Goal: Transaction & Acquisition: Purchase product/service

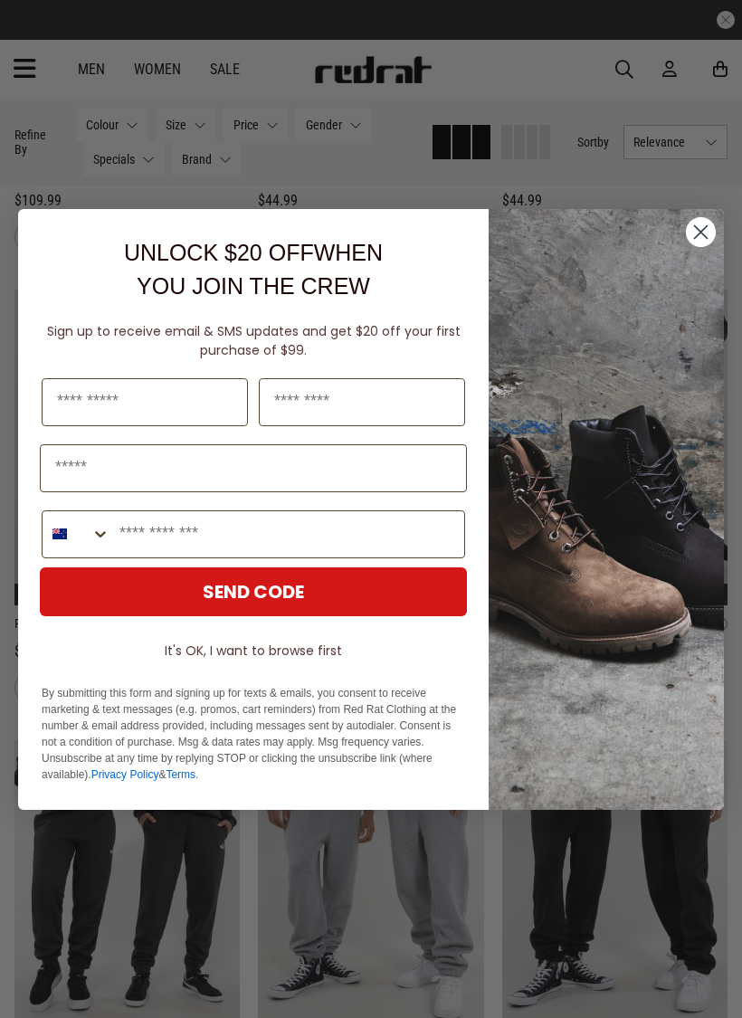
scroll to position [503, 0]
click at [706, 232] on circle "Close dialog" at bounding box center [701, 231] width 30 height 30
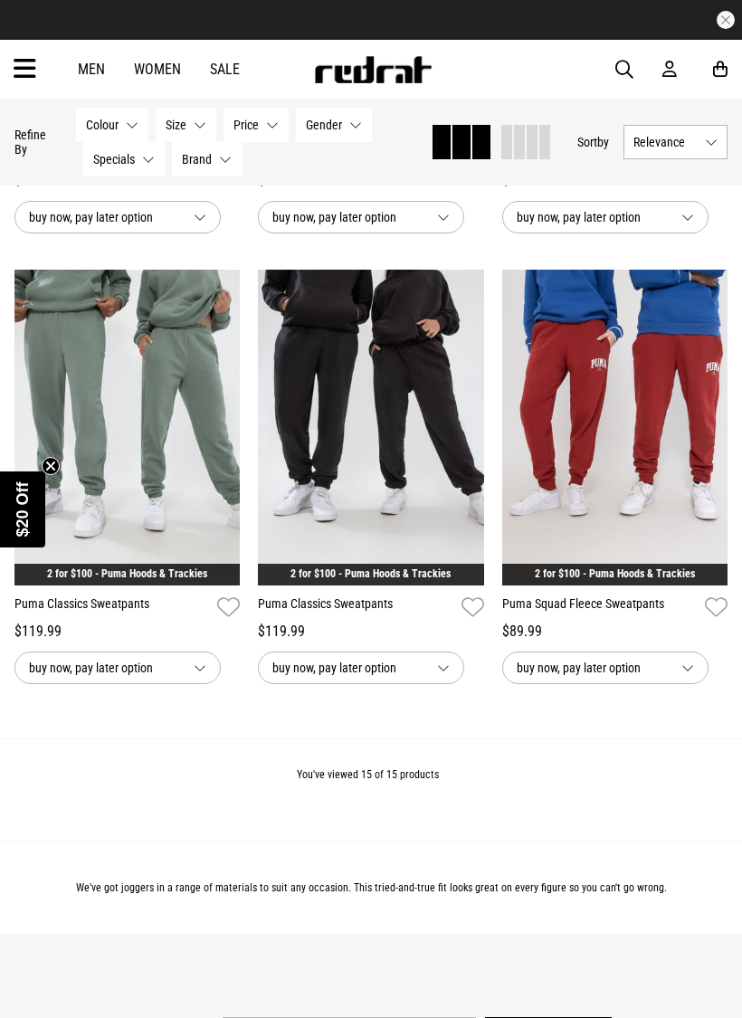
scroll to position [1876, 0]
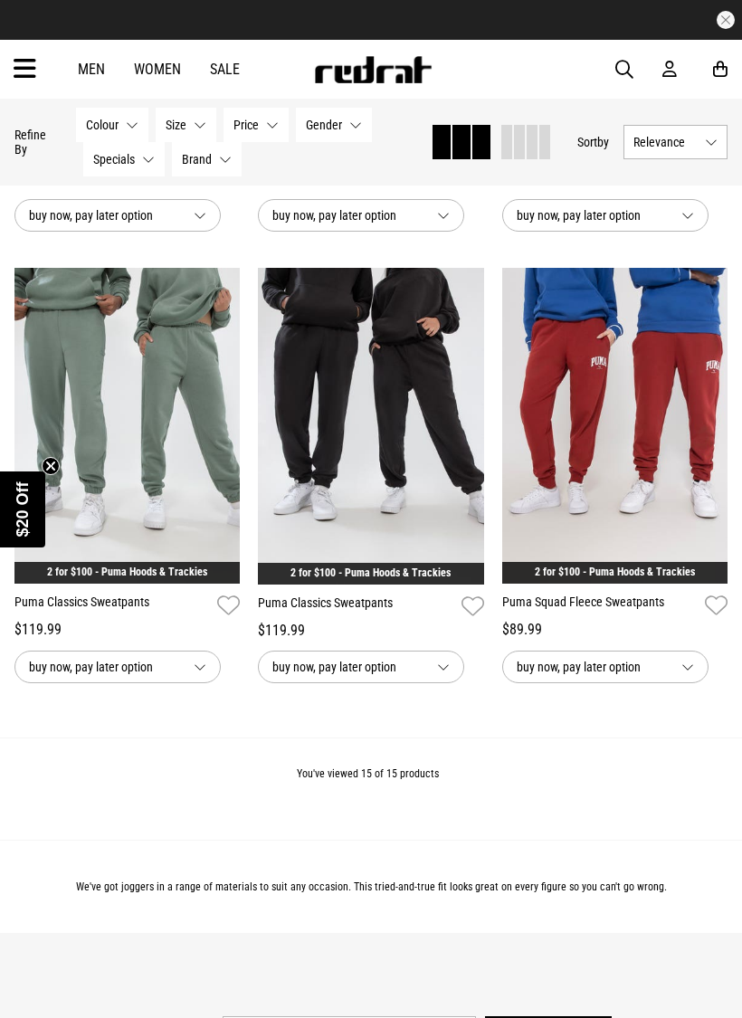
click at [286, 388] on img at bounding box center [371, 426] width 226 height 317
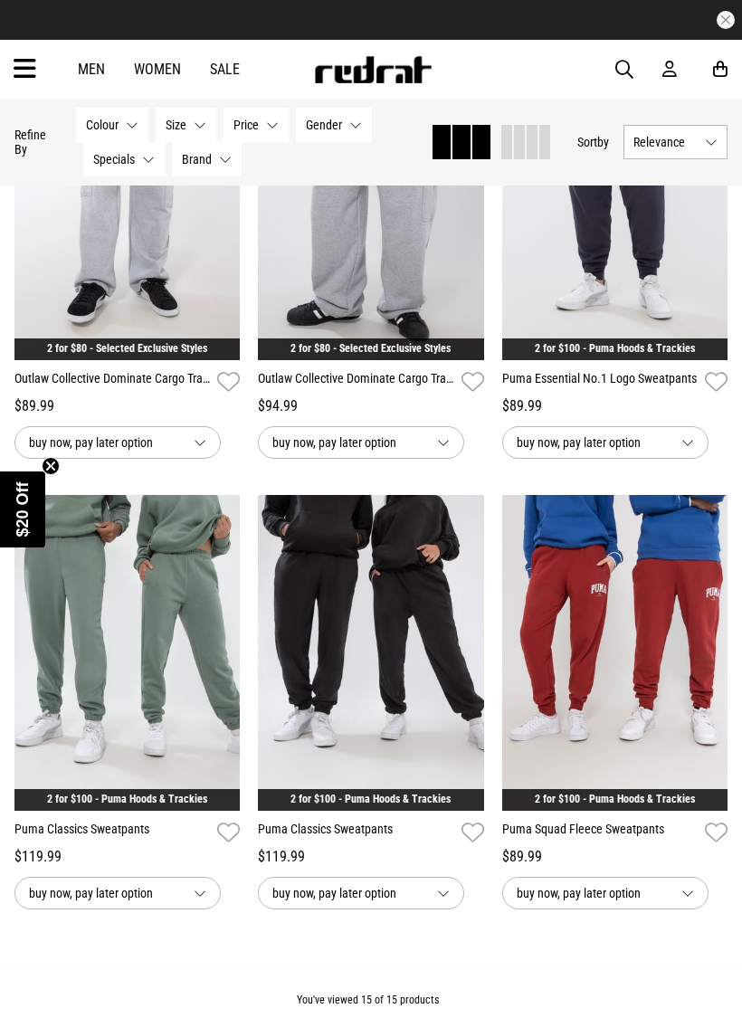
scroll to position [1670, 0]
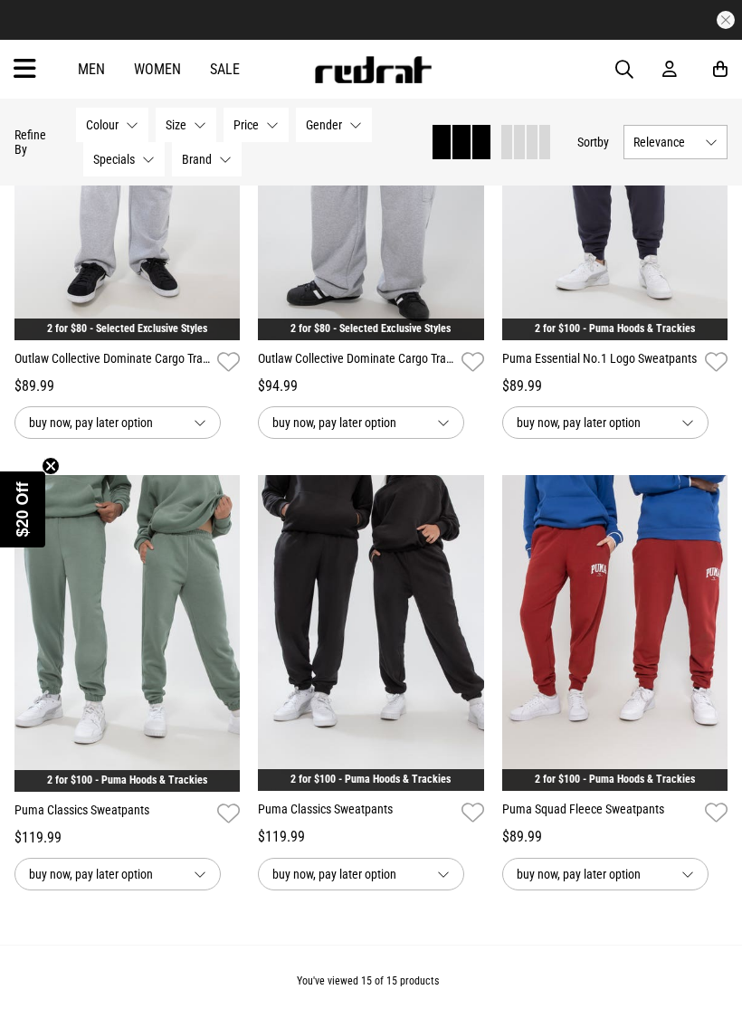
click at [150, 610] on img at bounding box center [127, 633] width 226 height 317
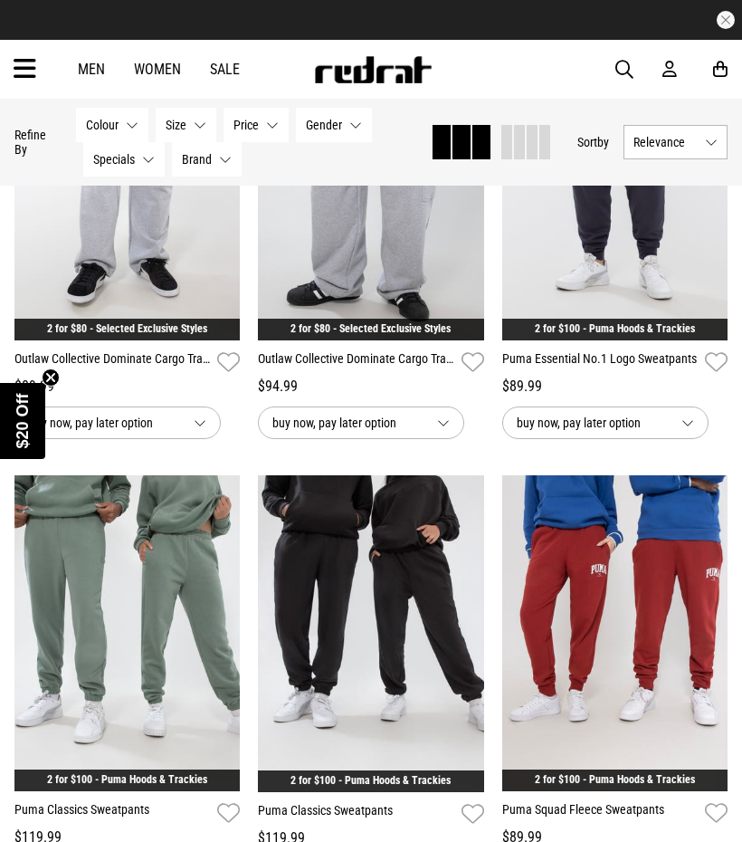
click at [326, 589] on img at bounding box center [371, 633] width 226 height 317
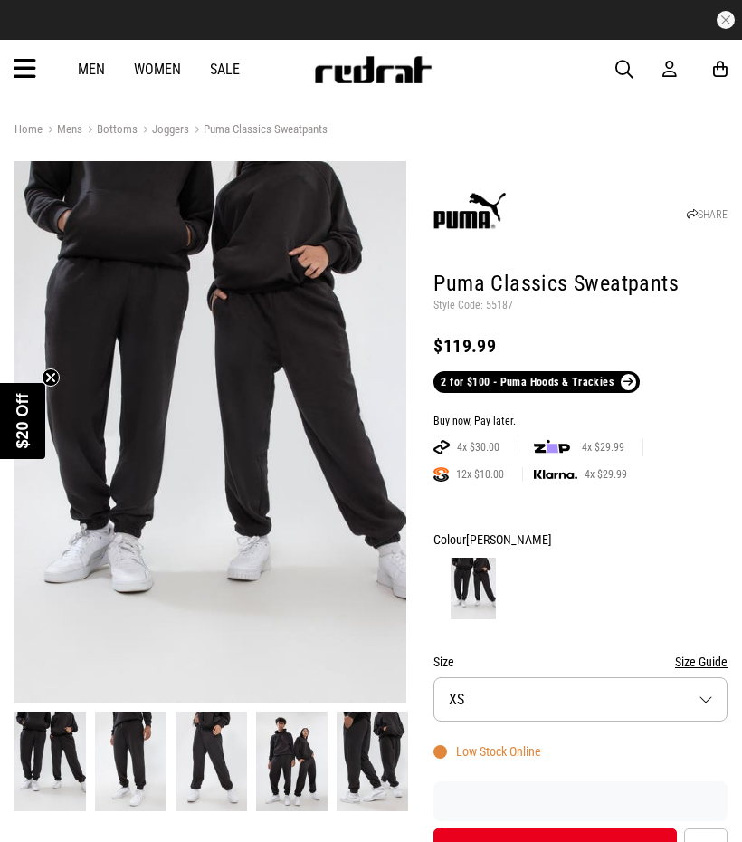
click at [709, 701] on button "Size XS" at bounding box center [581, 699] width 294 height 44
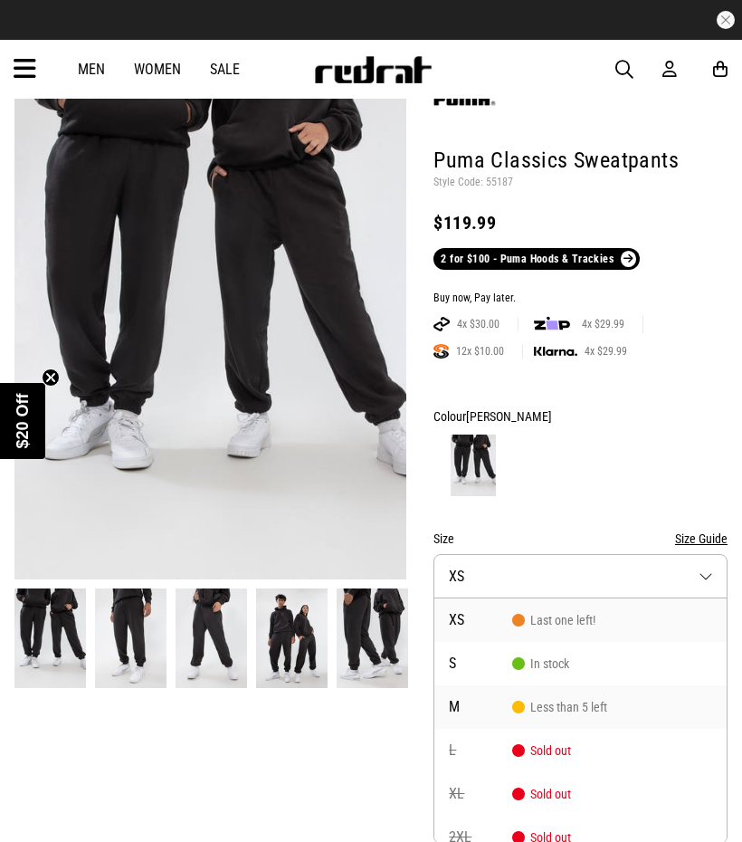
click at [610, 707] on li "M Less than 5 left" at bounding box center [580, 706] width 292 height 43
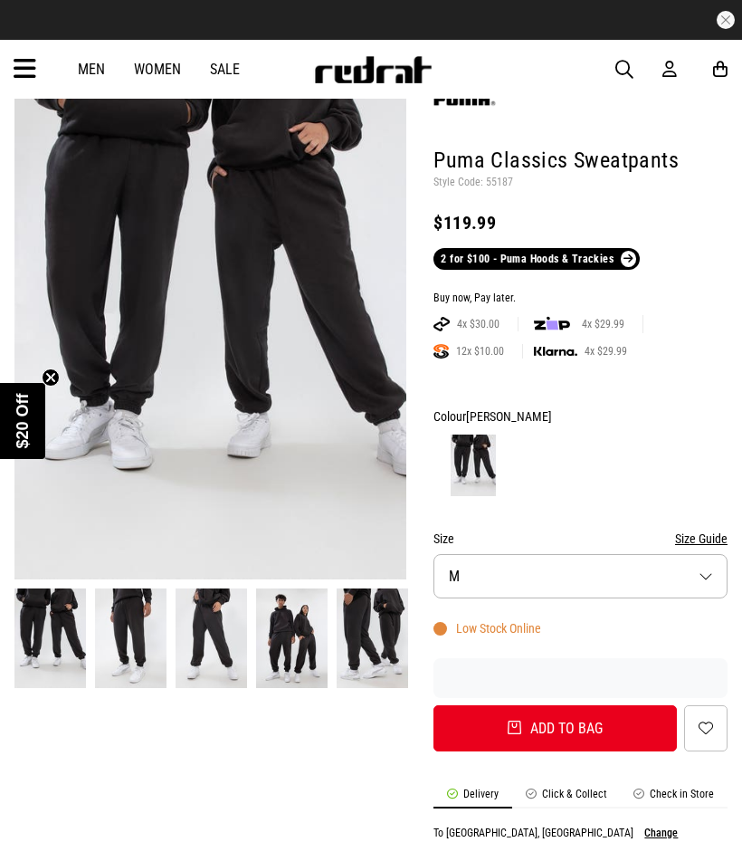
click at [639, 726] on button "Add to bag" at bounding box center [555, 728] width 243 height 46
select select "*"
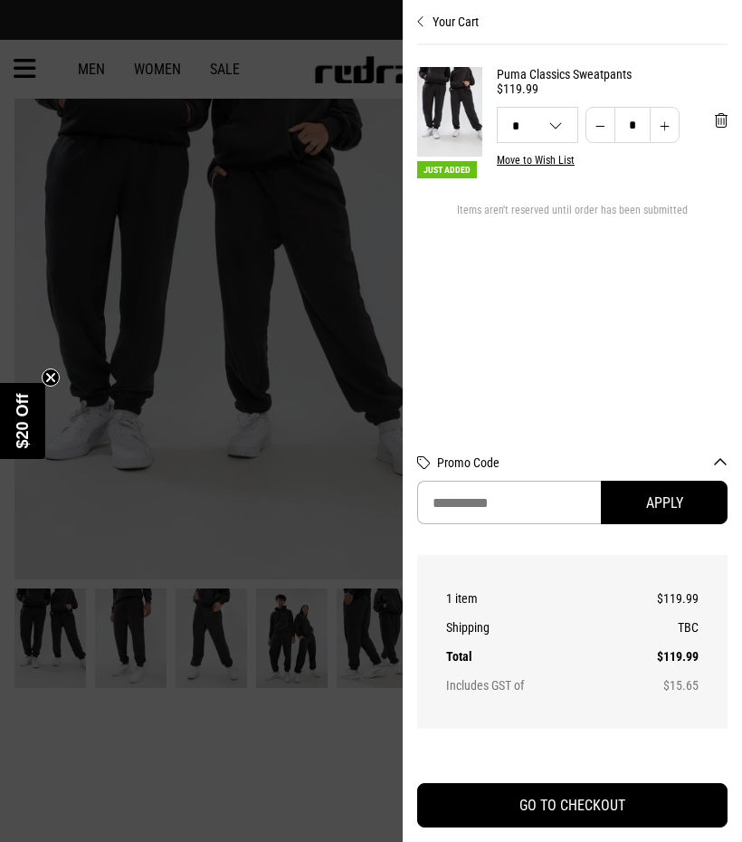
click at [82, 340] on div at bounding box center [371, 421] width 742 height 842
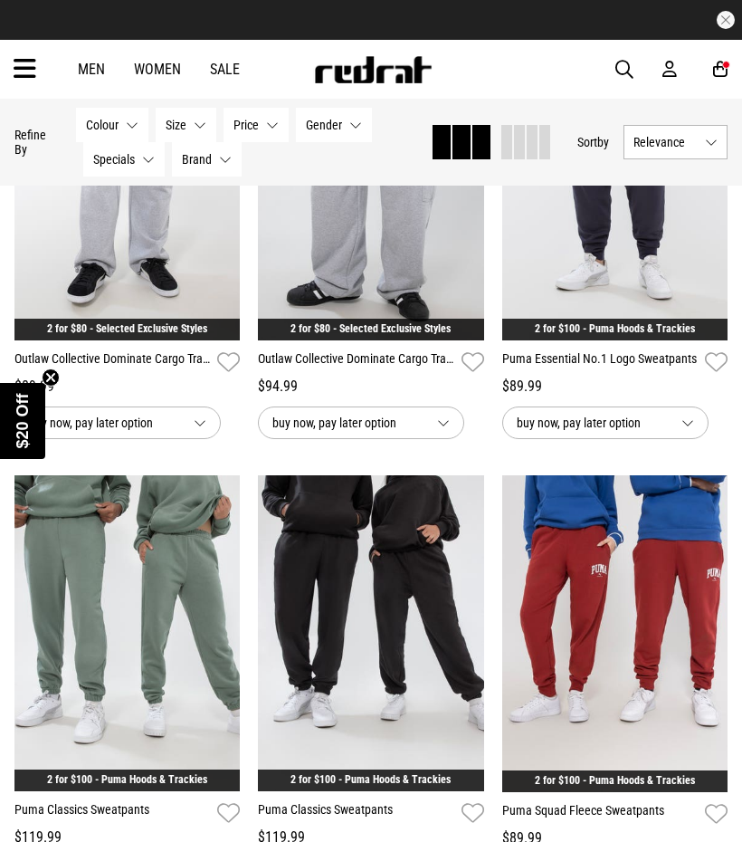
click at [621, 618] on img at bounding box center [615, 633] width 226 height 317
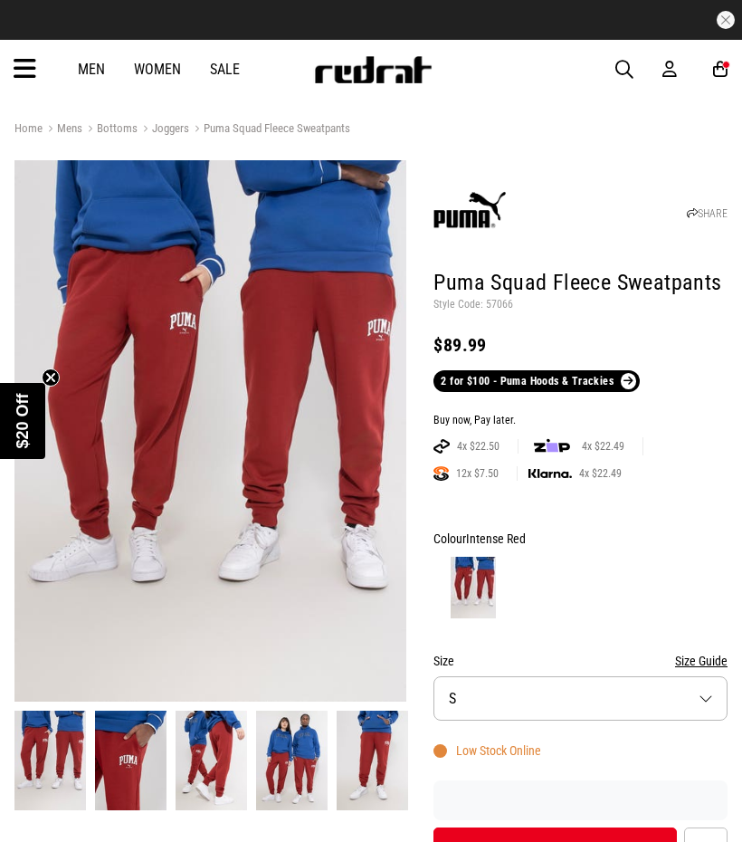
click at [707, 704] on button "Size S" at bounding box center [581, 698] width 294 height 44
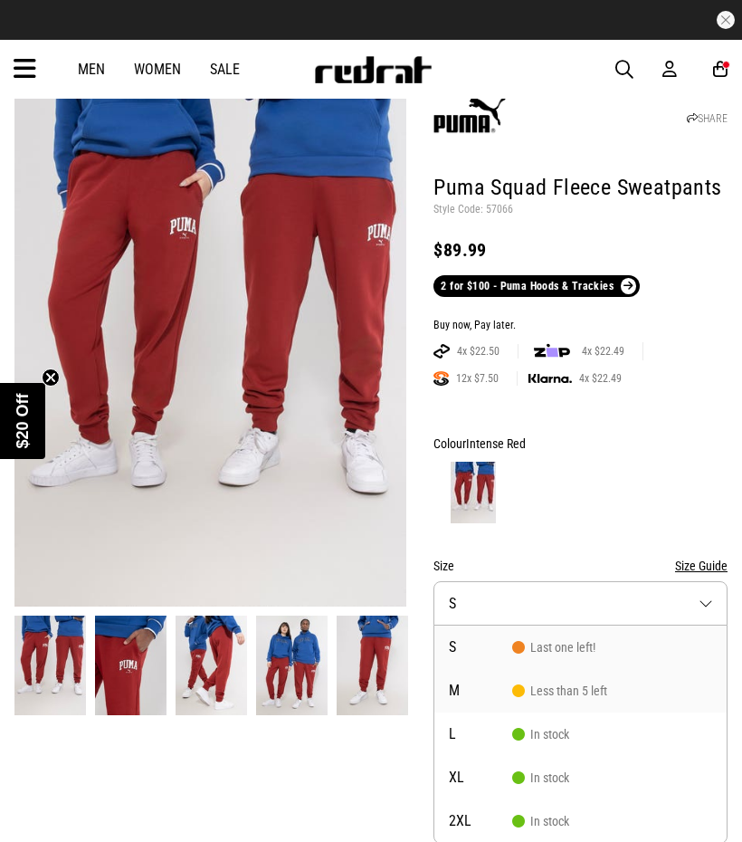
click at [627, 689] on li "M Less than 5 left" at bounding box center [580, 690] width 292 height 43
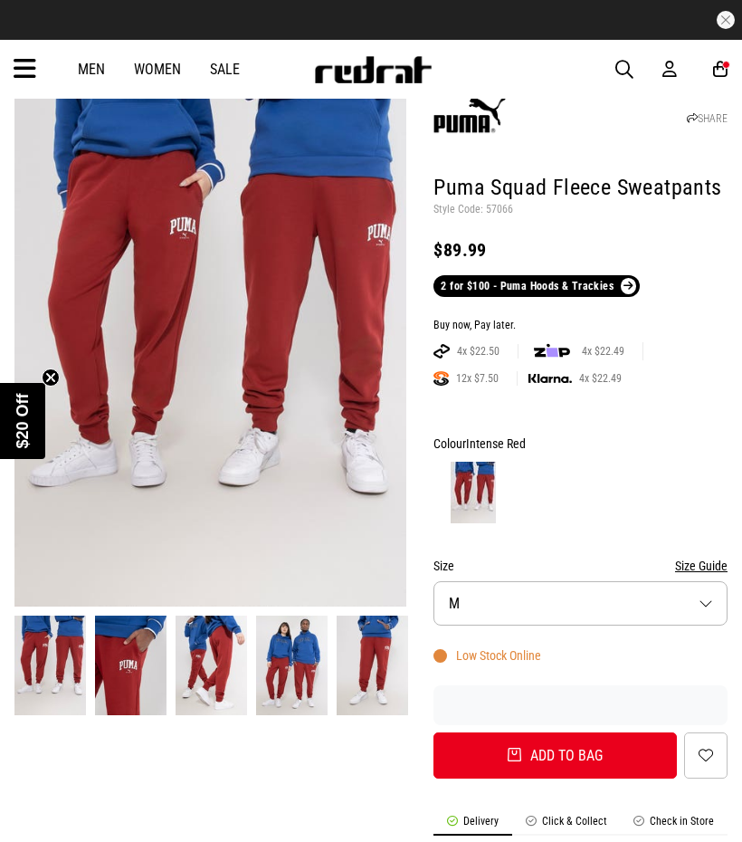
click at [642, 755] on button "Add to bag" at bounding box center [555, 755] width 243 height 46
select select "*"
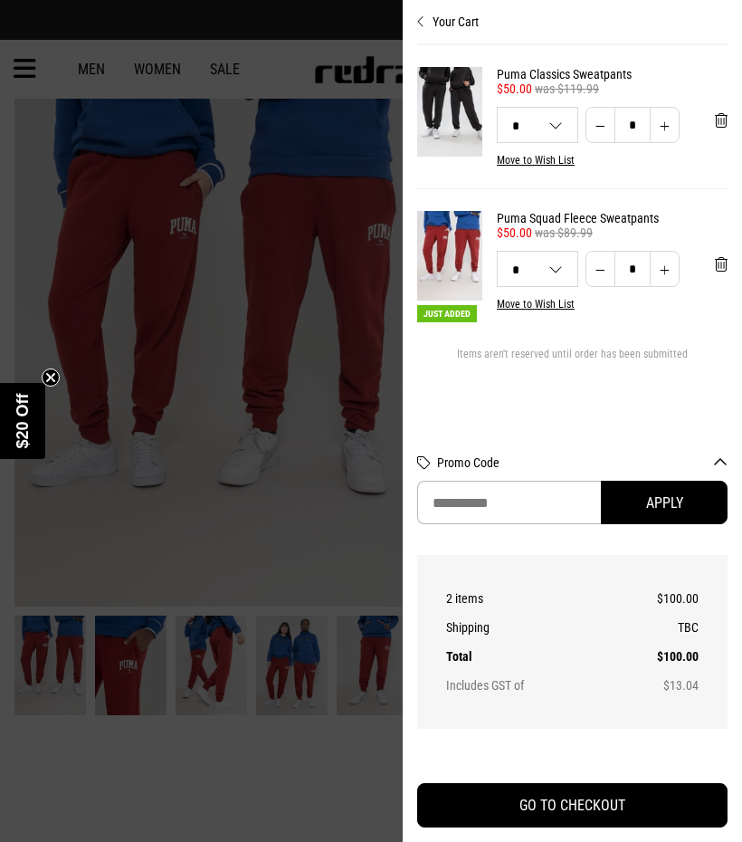
click at [638, 813] on button "GO TO CHECKOUT" at bounding box center [572, 805] width 310 height 44
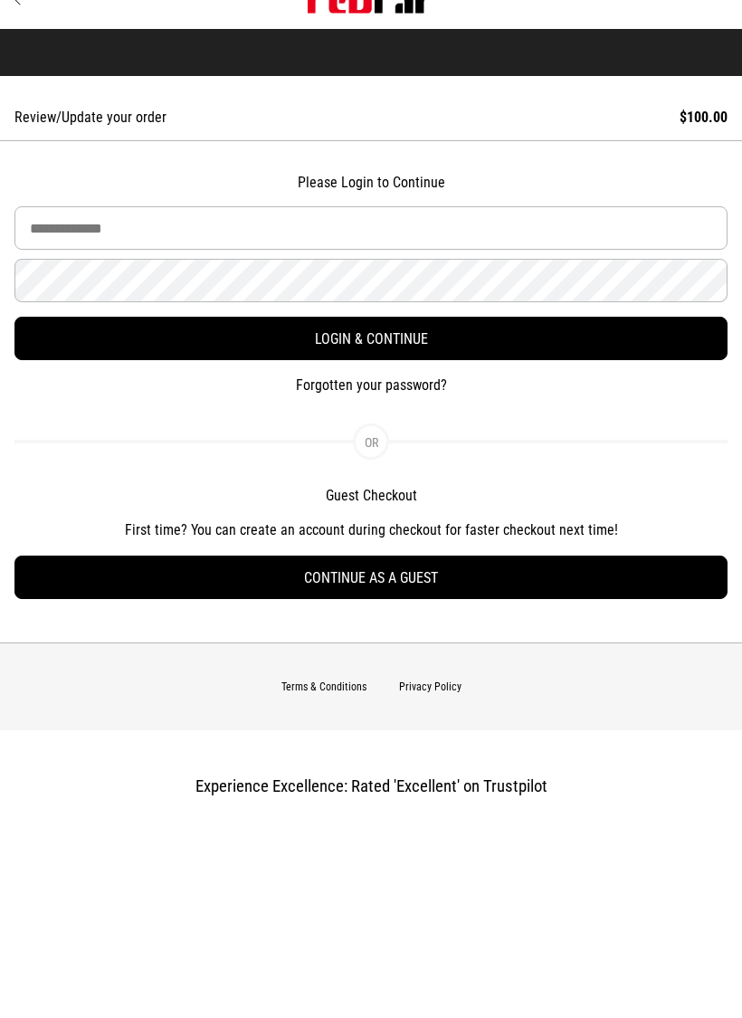
click at [586, 571] on button "Continue as a guest" at bounding box center [370, 577] width 713 height 43
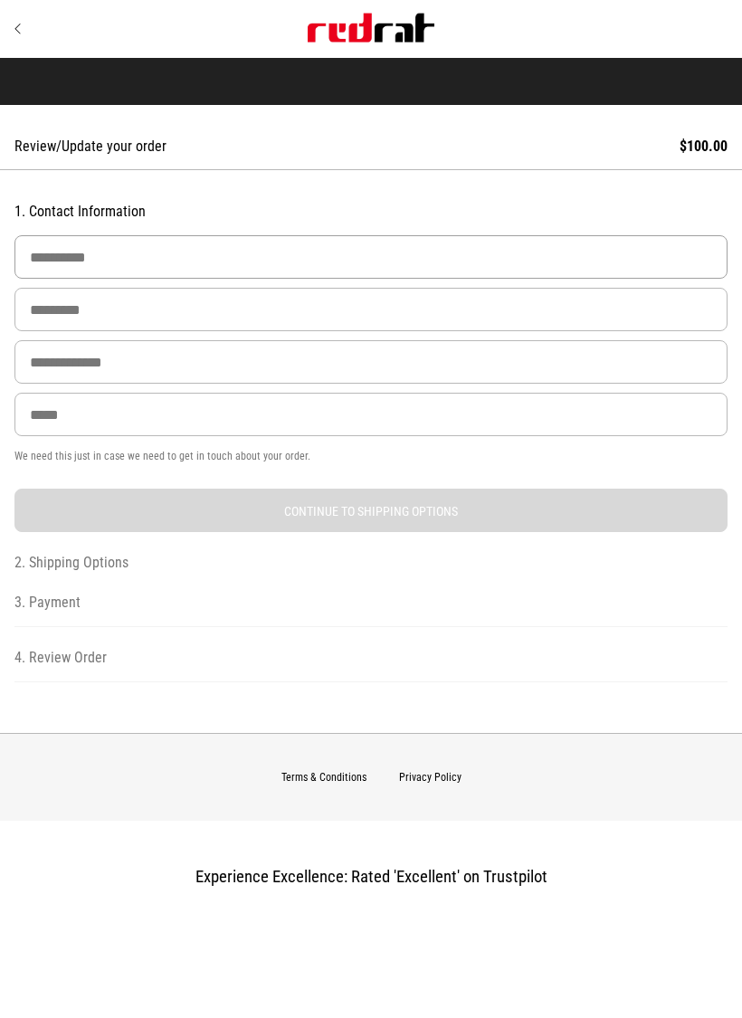
click at [586, 261] on input "First Name" at bounding box center [370, 256] width 713 height 43
type input "*********"
click at [48, 310] on input "Last Name" at bounding box center [370, 309] width 713 height 43
type input "******"
click at [47, 362] on input "Email Address" at bounding box center [370, 361] width 713 height 43
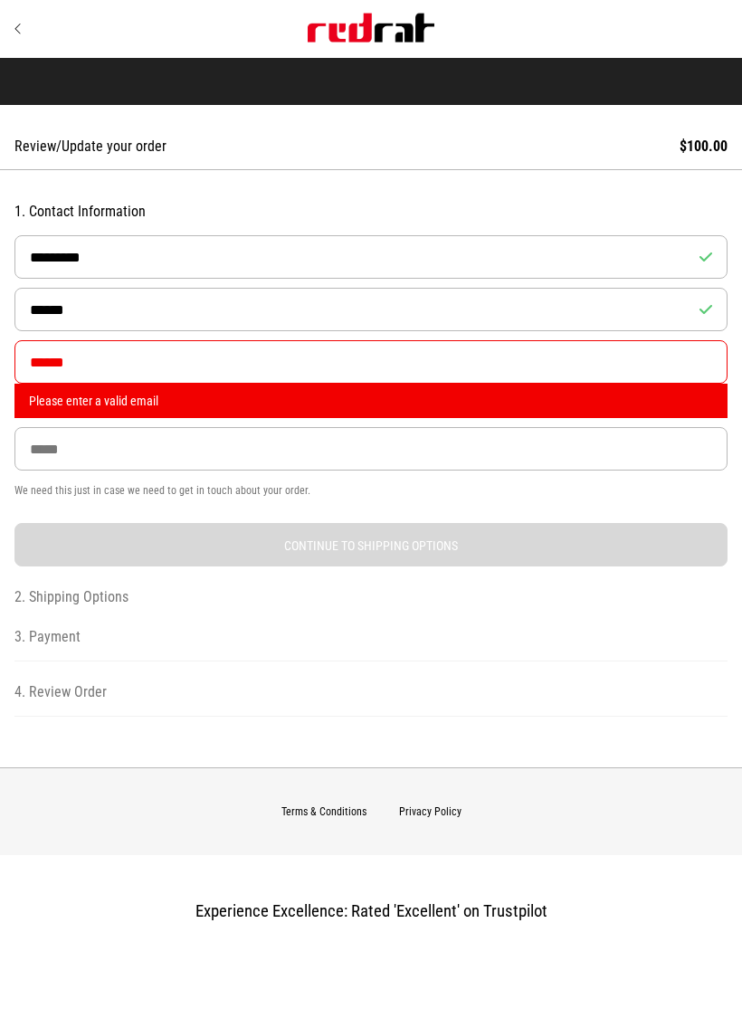
type input "******"
click at [15, 29] on icon "Site" at bounding box center [18, 29] width 8 height 14
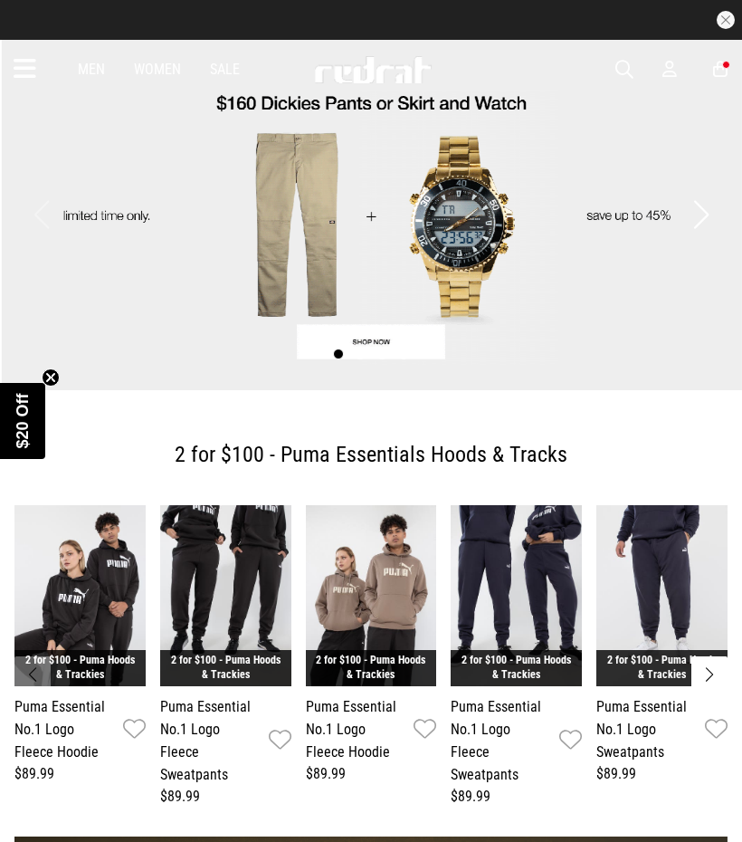
click at [27, 68] on icon at bounding box center [25, 69] width 23 height 30
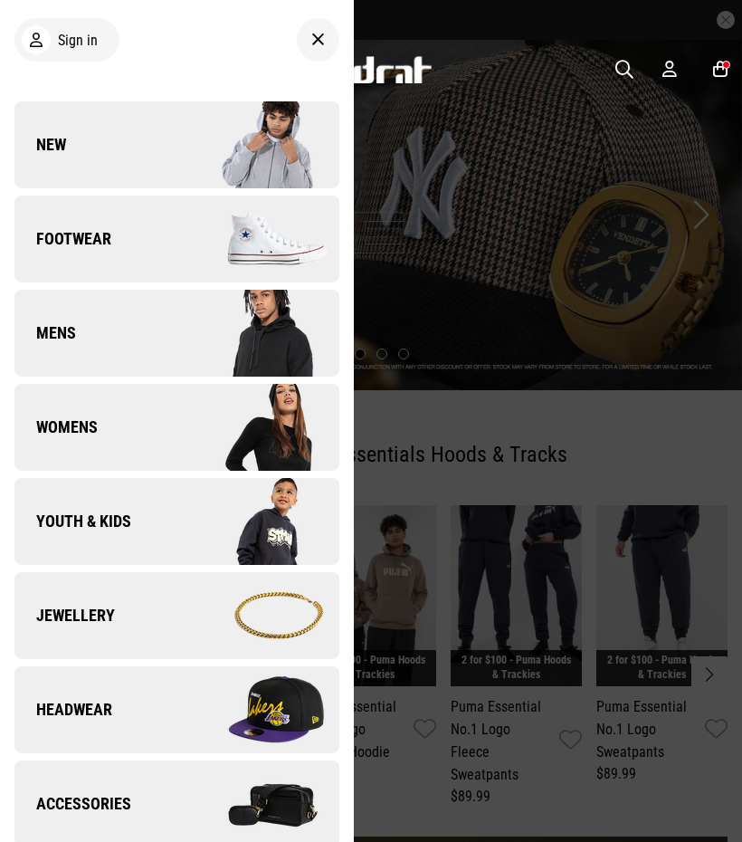
click at [67, 349] on link "Mens" at bounding box center [176, 333] width 325 height 87
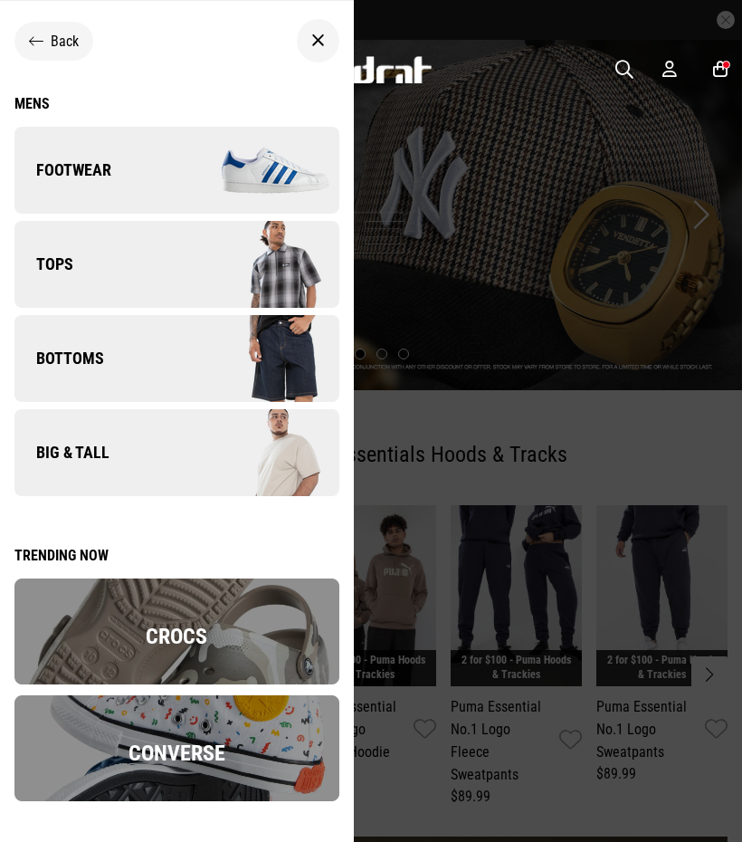
click at [59, 356] on span "Bottoms" at bounding box center [59, 359] width 90 height 22
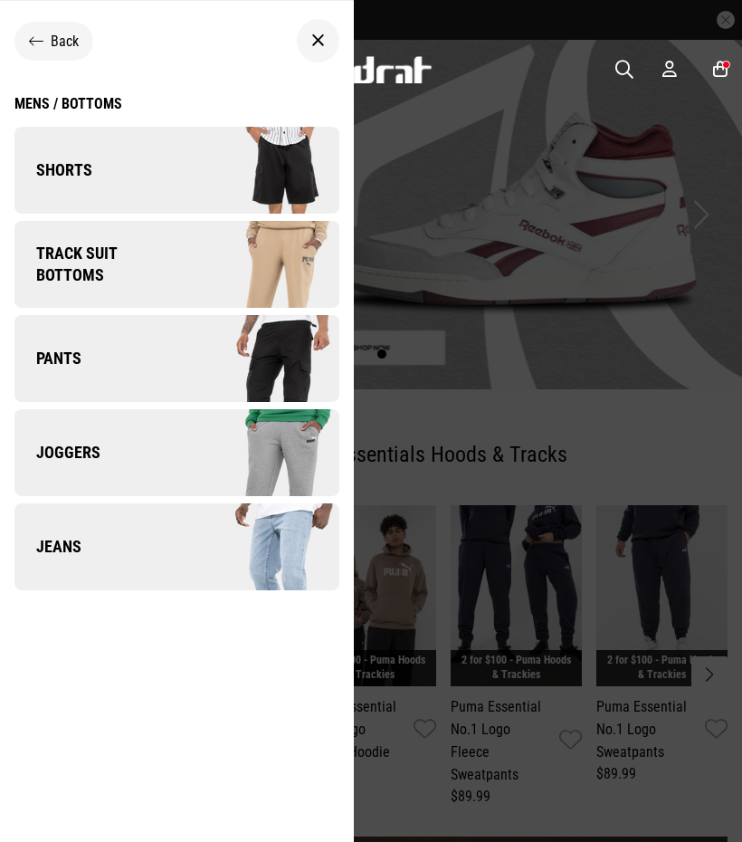
click at [81, 550] on link "Jeans" at bounding box center [176, 546] width 325 height 87
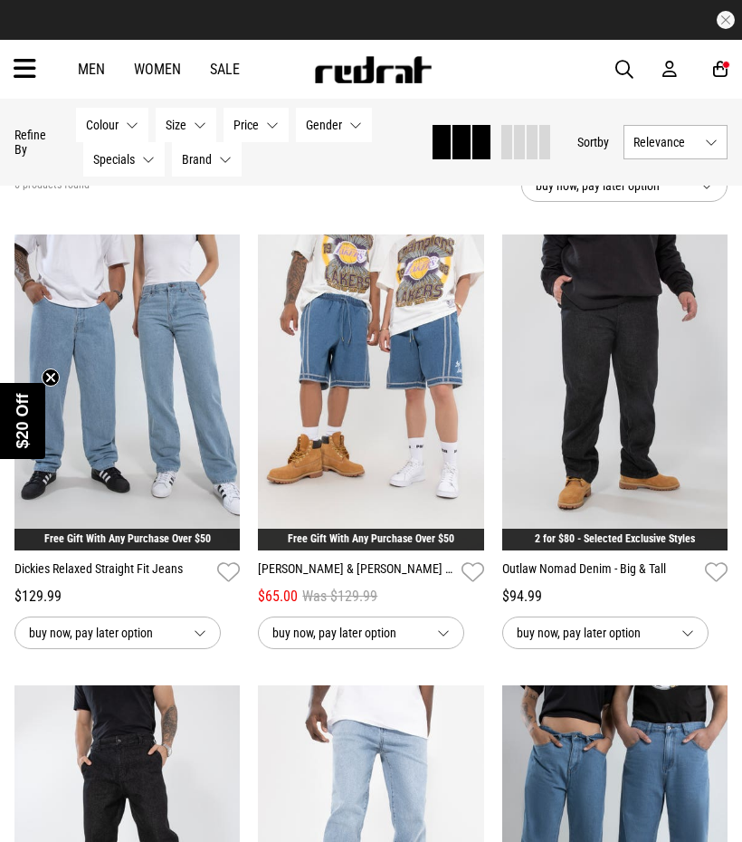
scroll to position [105, 0]
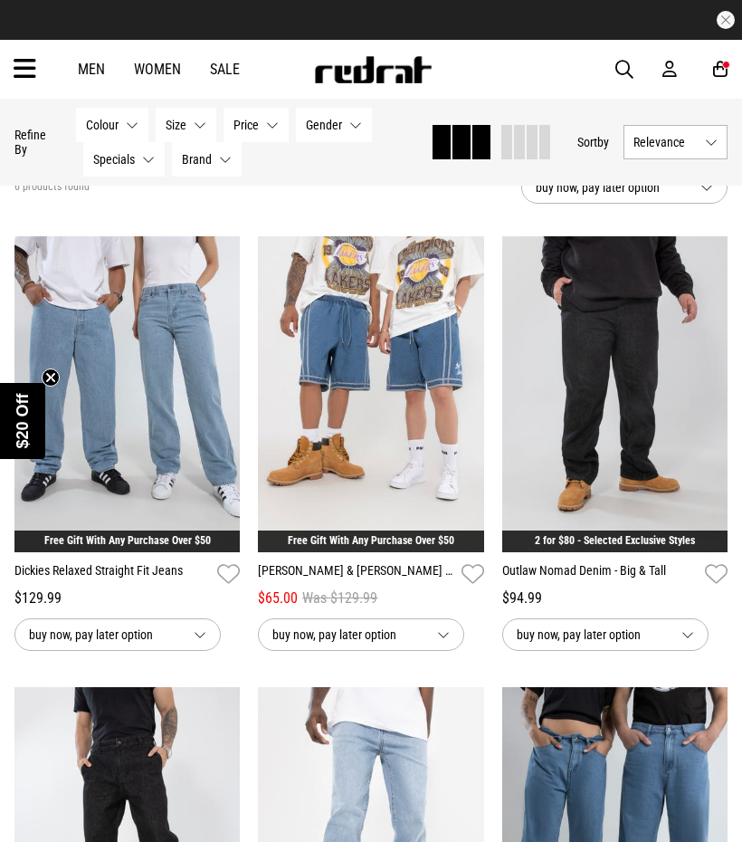
click at [45, 376] on circle "Close teaser" at bounding box center [51, 377] width 17 height 17
click at [23, 80] on icon at bounding box center [25, 69] width 23 height 30
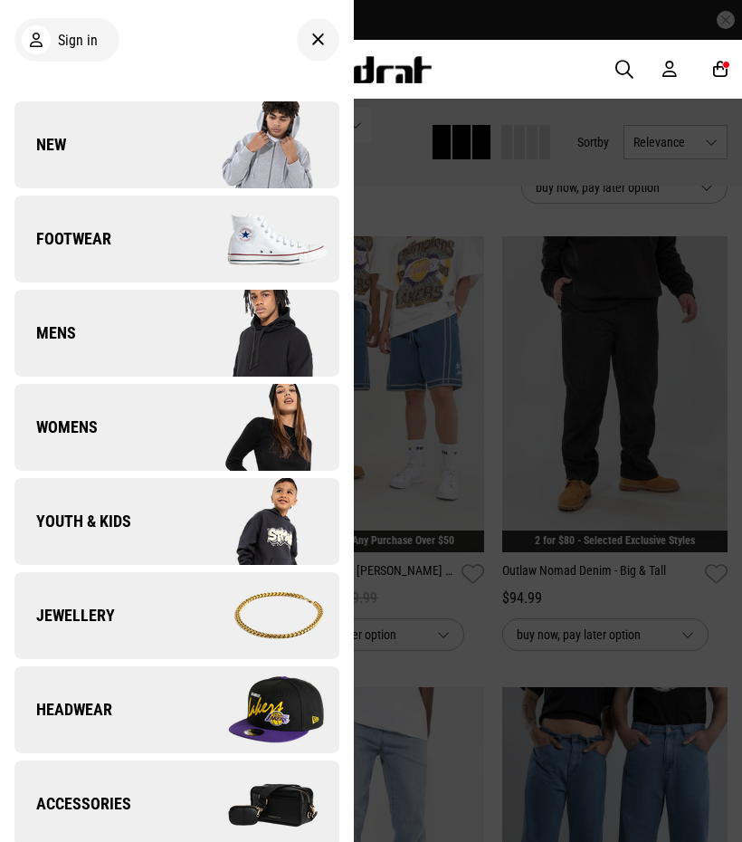
click at [78, 340] on link "Mens" at bounding box center [176, 333] width 325 height 87
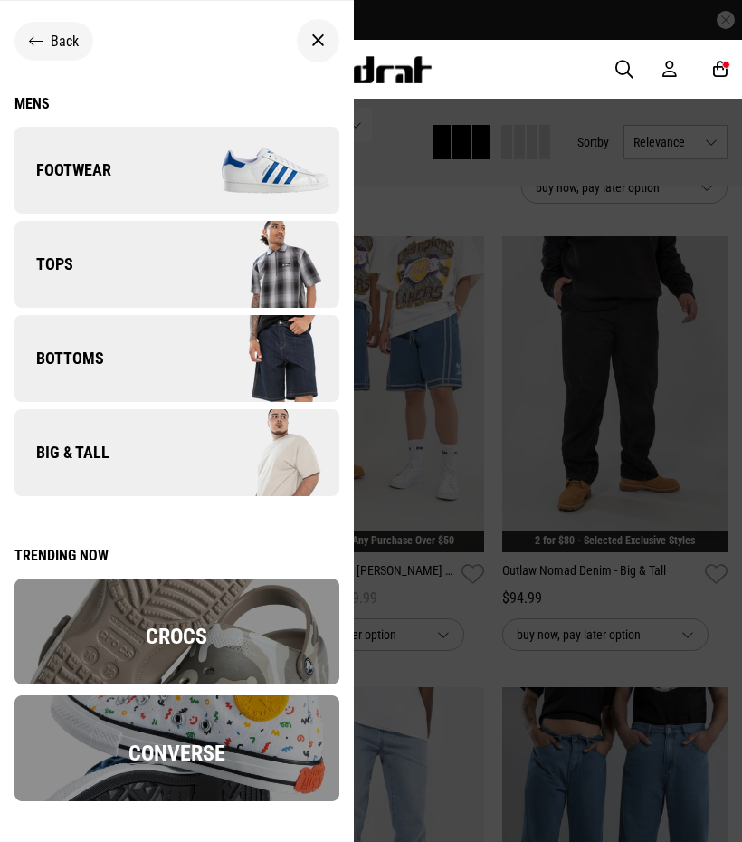
click at [65, 272] on span "Tops" at bounding box center [43, 264] width 59 height 22
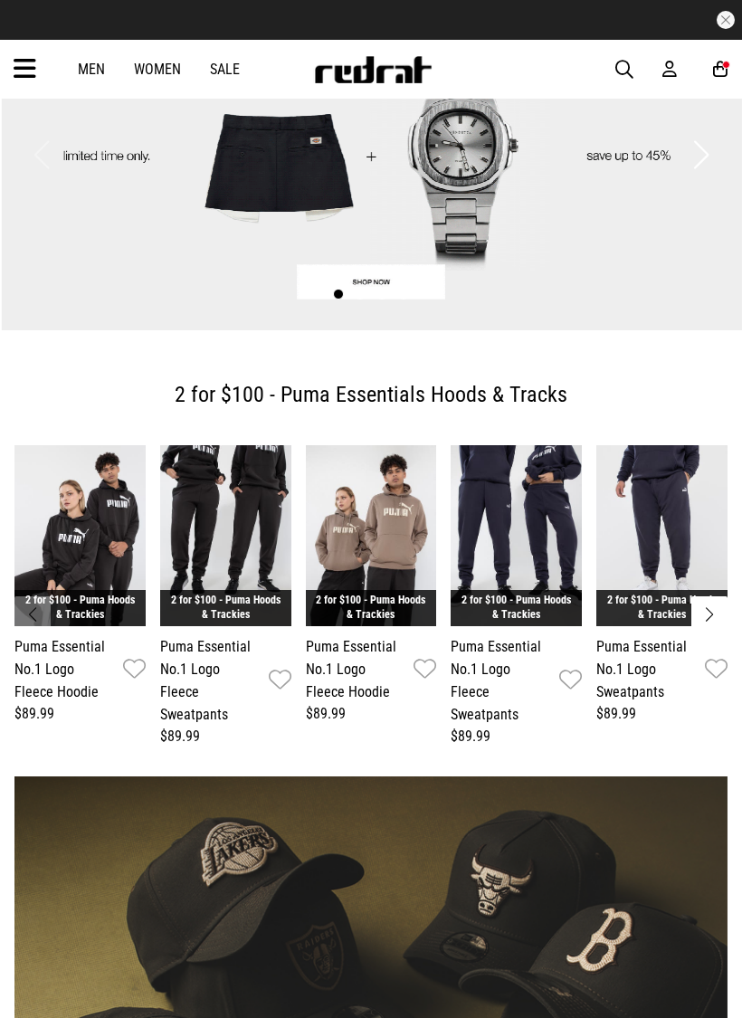
click at [547, 538] on img "4 / 6" at bounding box center [516, 535] width 131 height 181
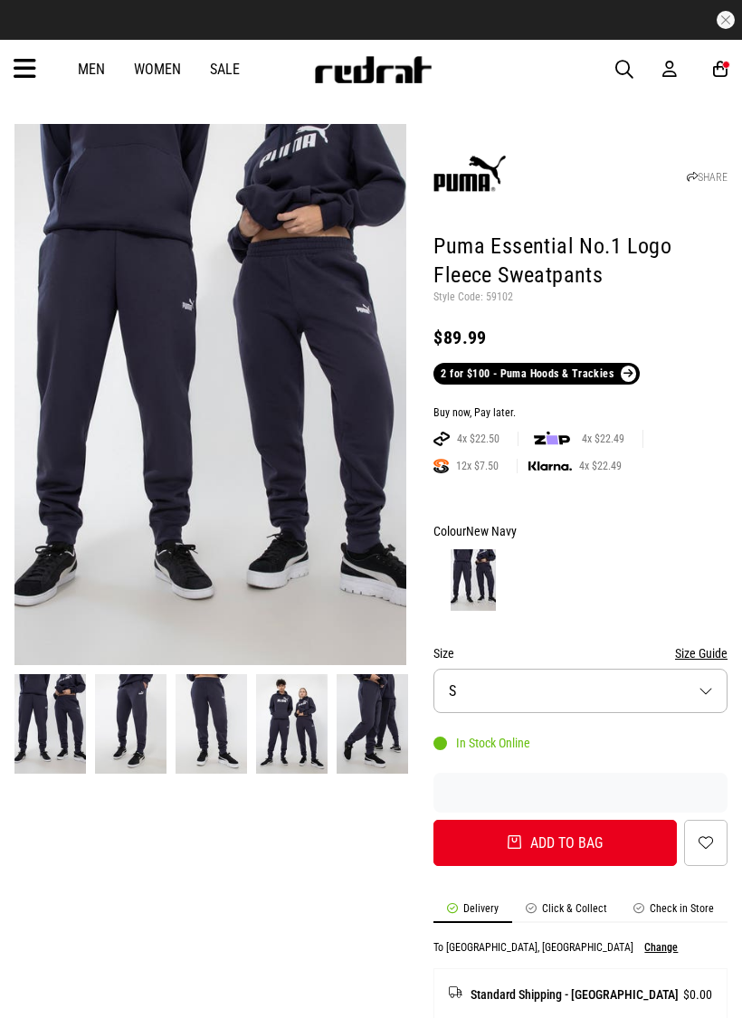
scroll to position [57, 0]
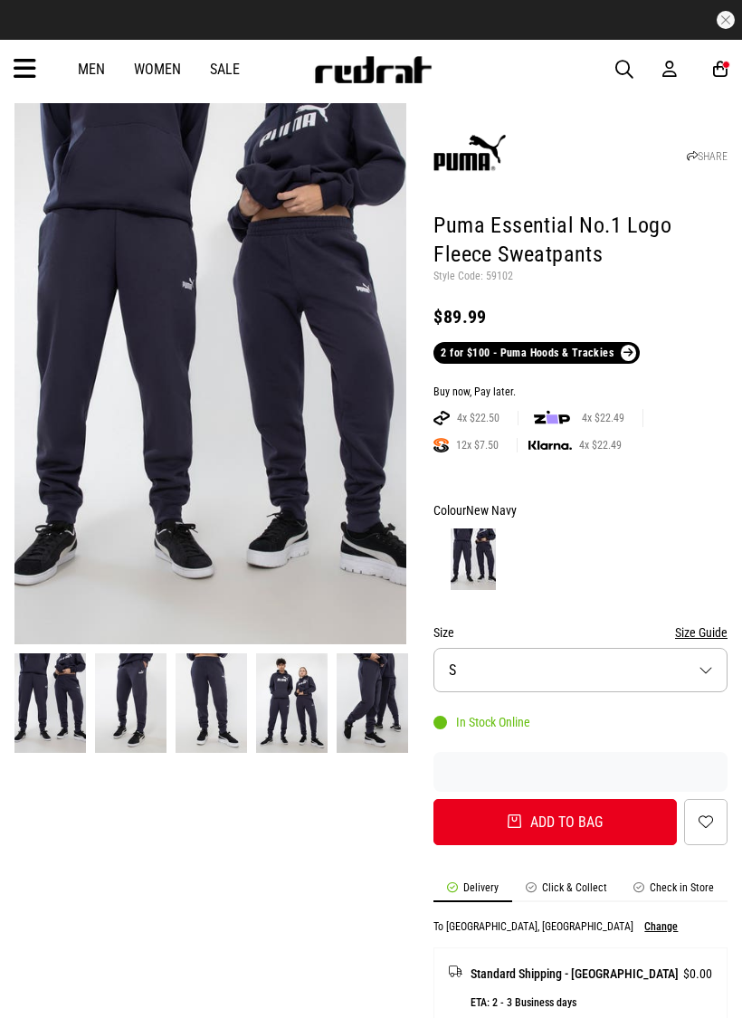
click at [713, 671] on button "Size S" at bounding box center [581, 670] width 294 height 44
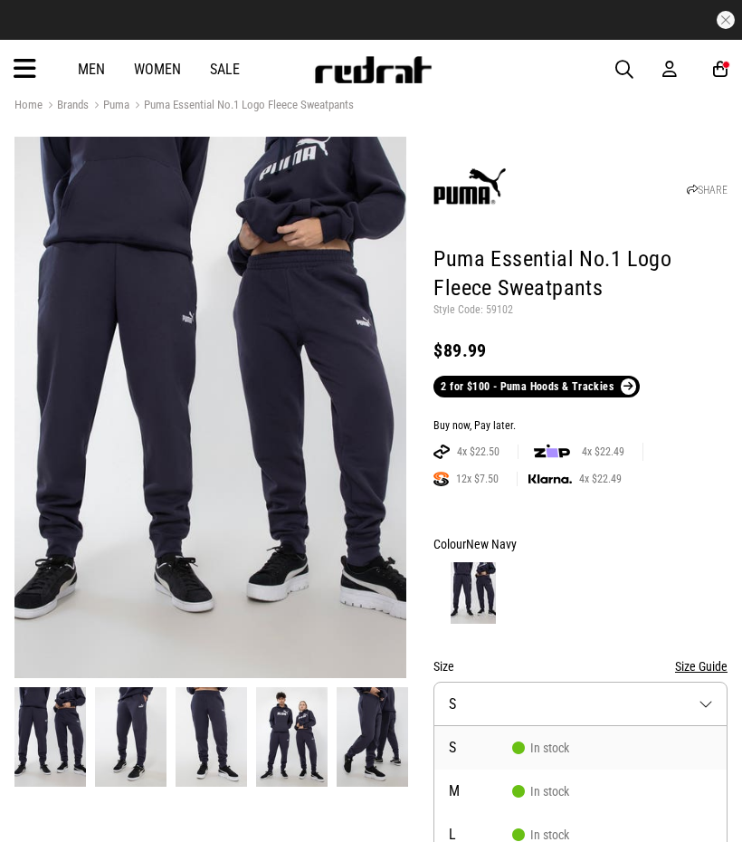
scroll to position [0, 0]
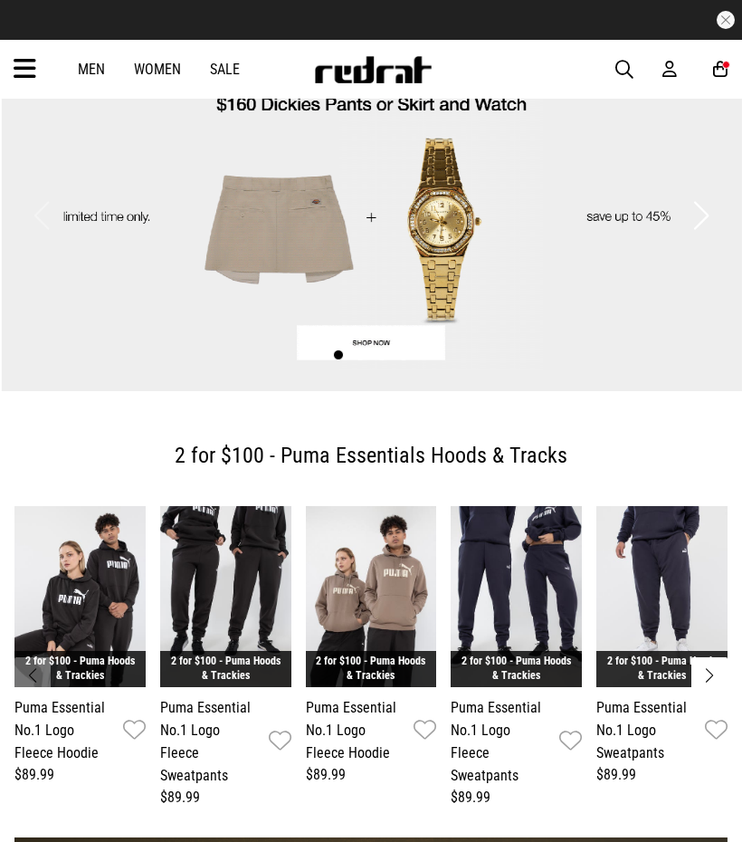
scroll to position [61, 0]
